Goal: Task Accomplishment & Management: Manage account settings

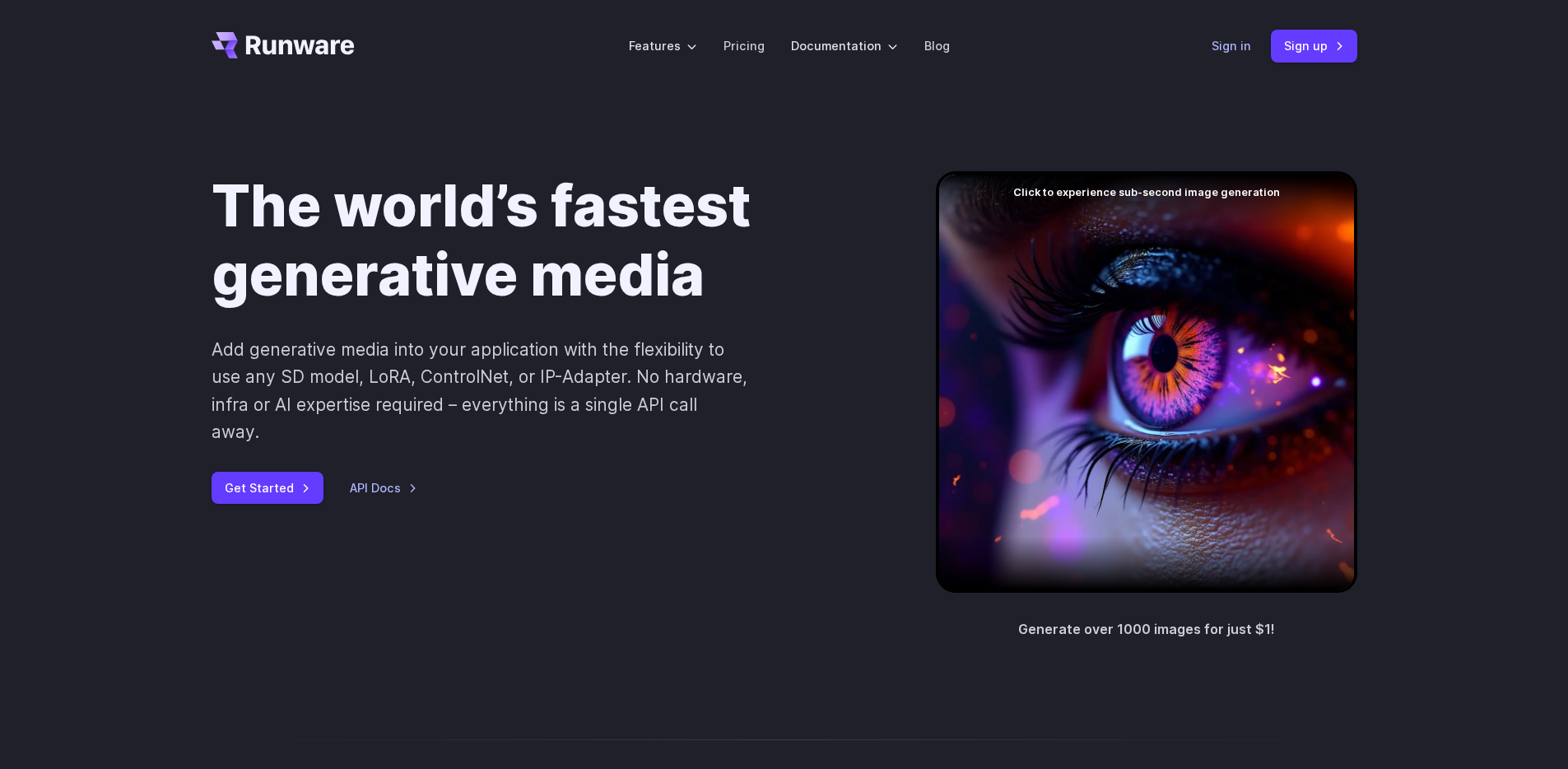
click at [1245, 46] on link "Sign in" at bounding box center [1232, 46] width 40 height 19
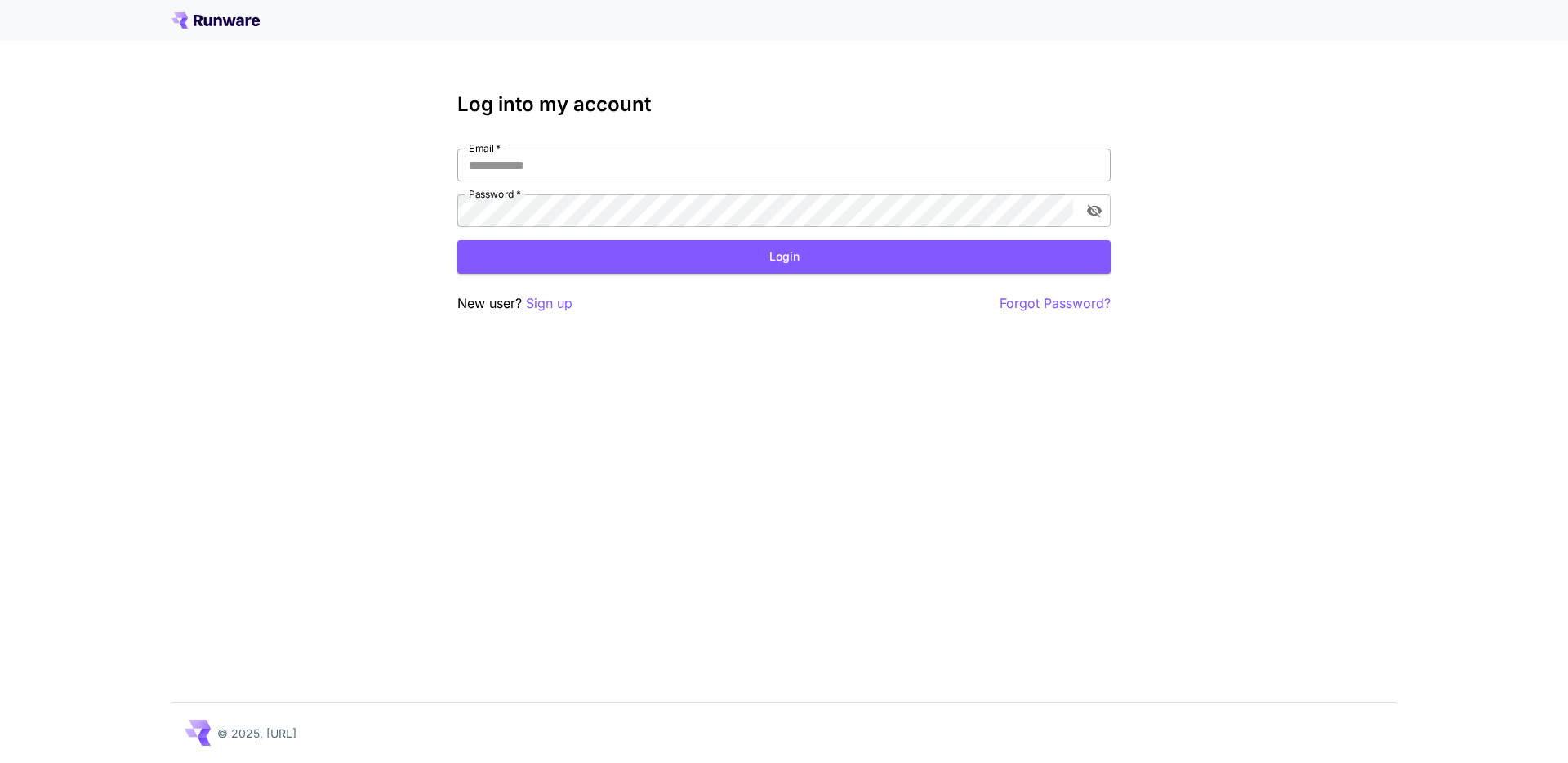
click at [616, 162] on input "Email   *" at bounding box center [784, 164] width 654 height 32
type input "**********"
click button "Login" at bounding box center [784, 257] width 654 height 33
